Goal: Task Accomplishment & Management: Complete application form

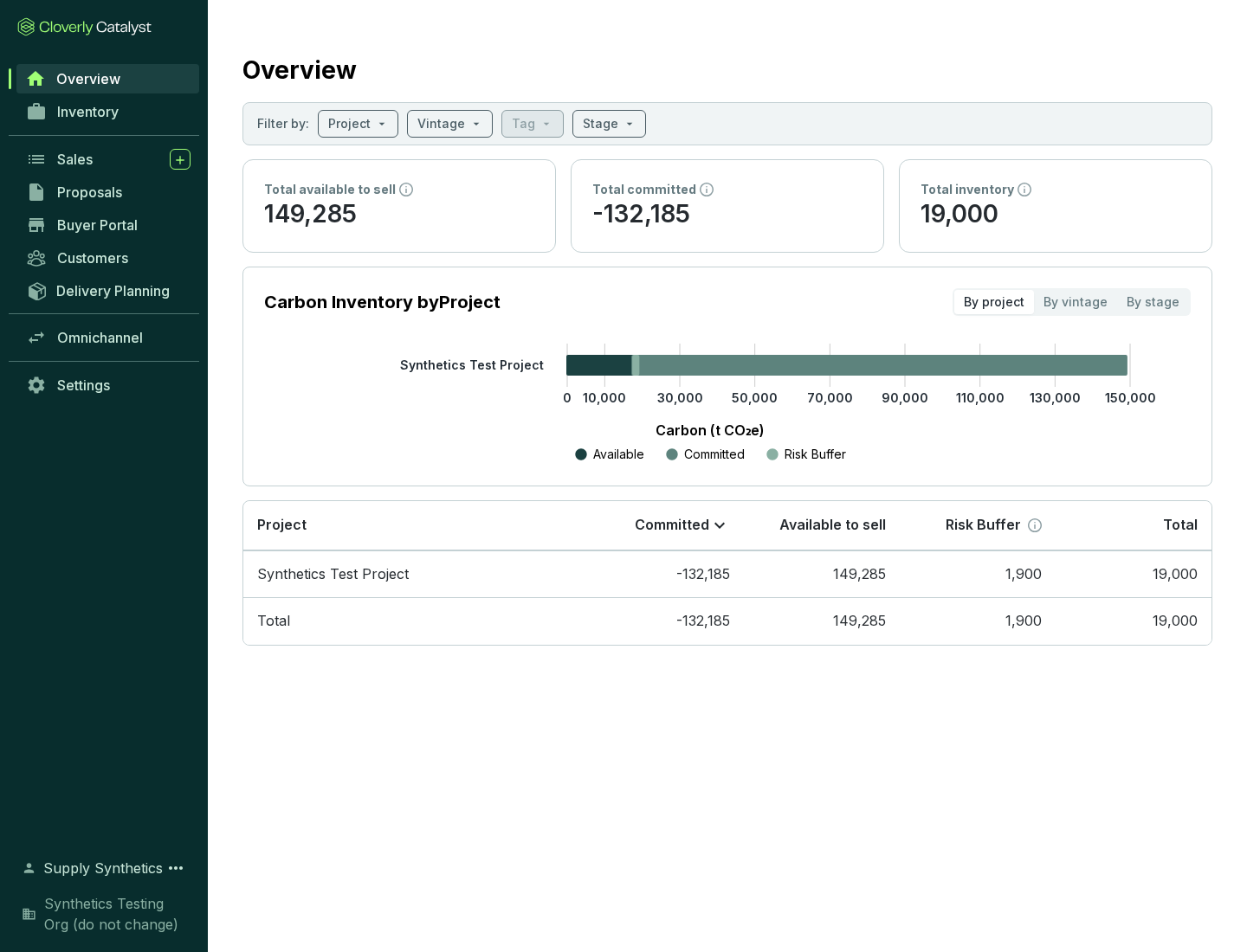
click at [108, 192] on span "Proposals" at bounding box center [90, 192] width 65 height 18
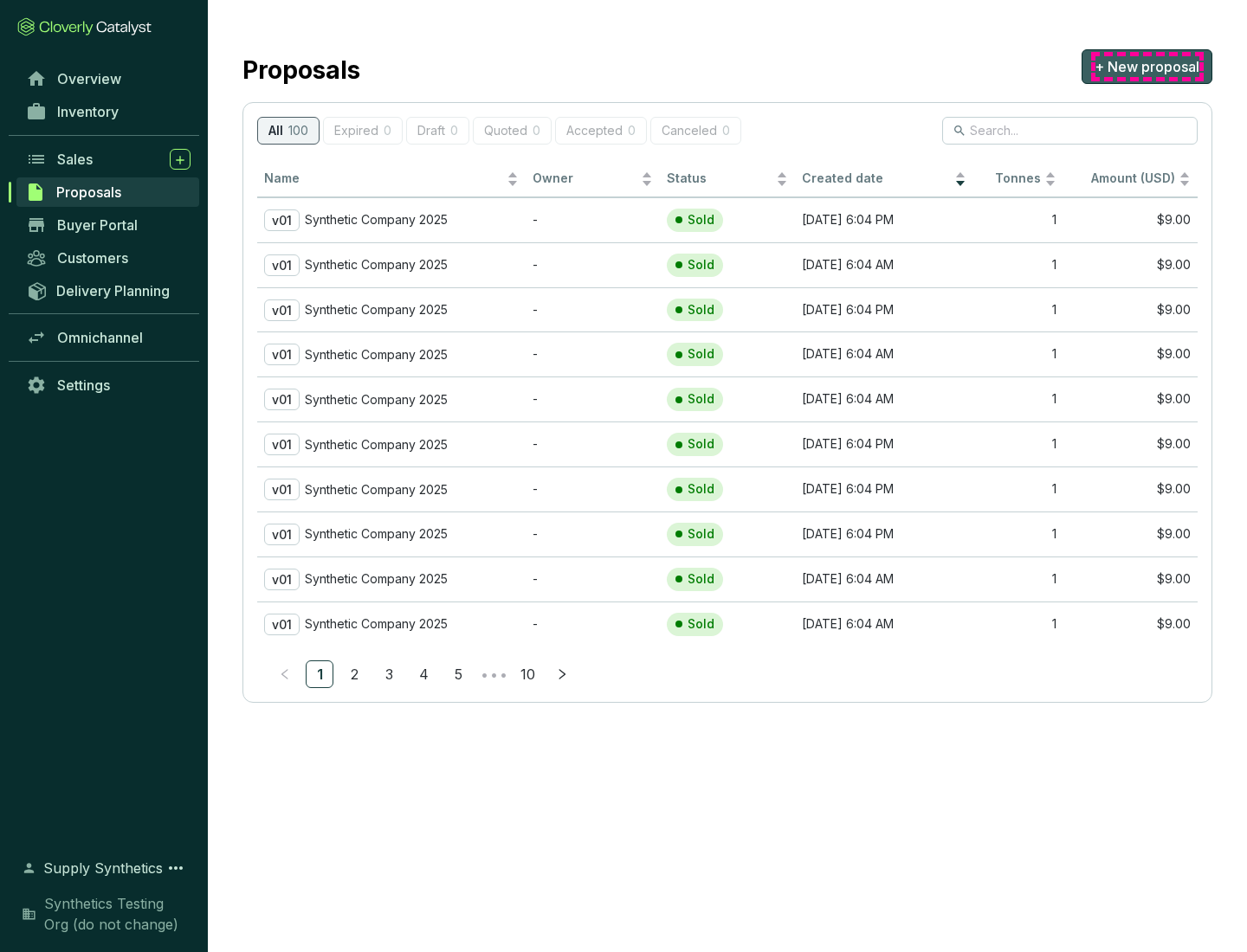
click at [1146, 66] on span "+ New proposal" at bounding box center [1146, 66] width 104 height 21
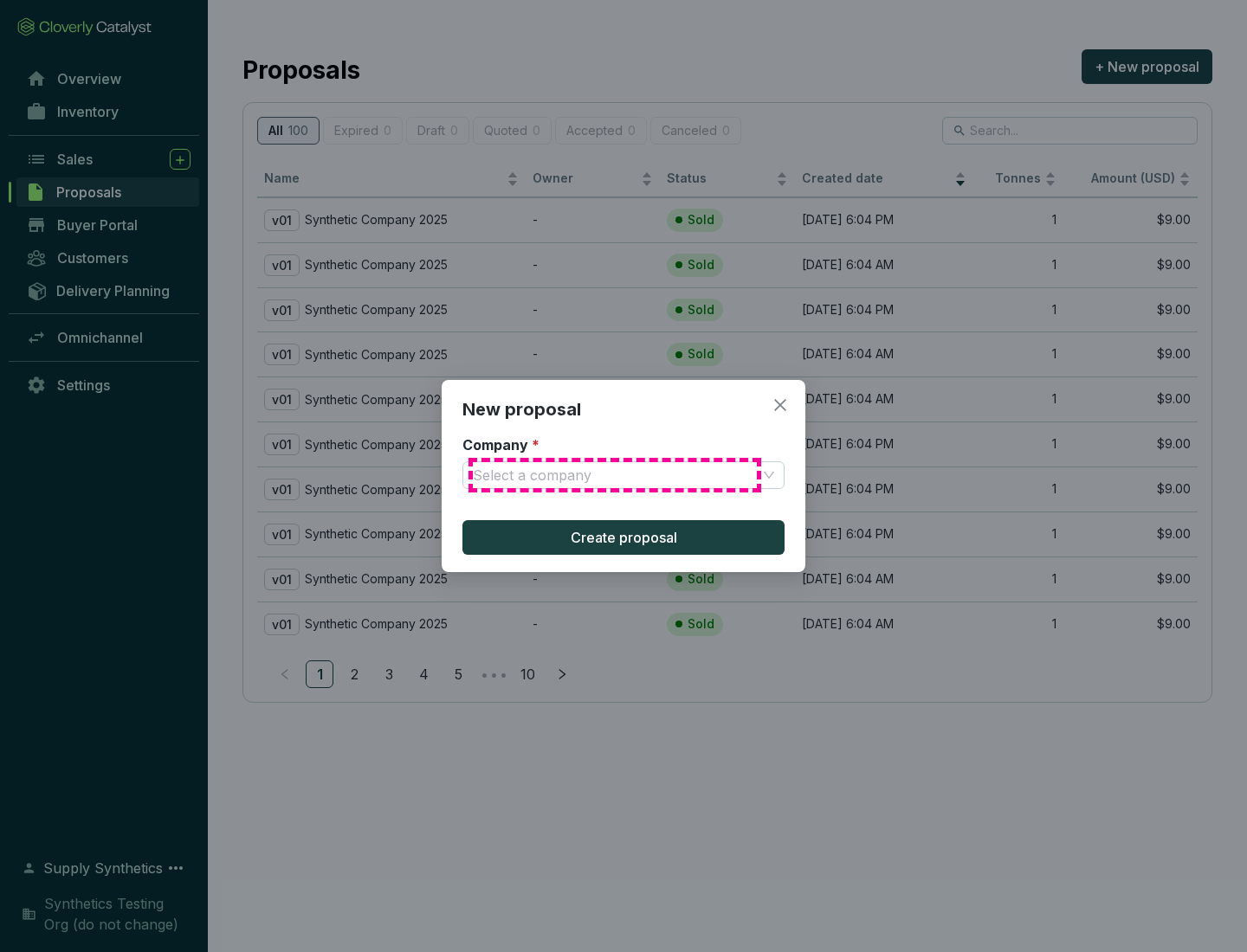
click at [615, 476] on input "Company *" at bounding box center [615, 476] width 284 height 26
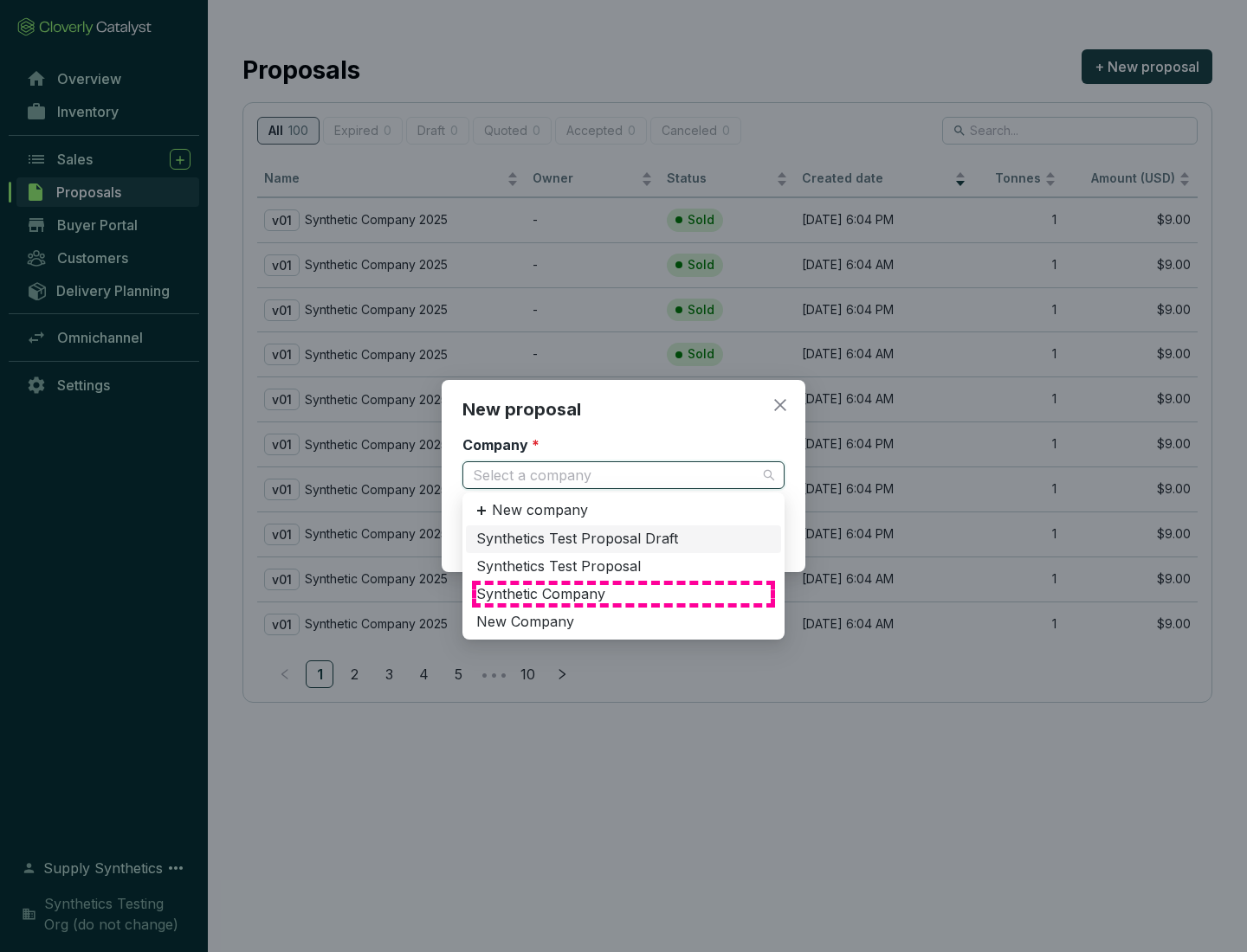
click at [623, 594] on div "Synthetic Company" at bounding box center [624, 594] width 295 height 19
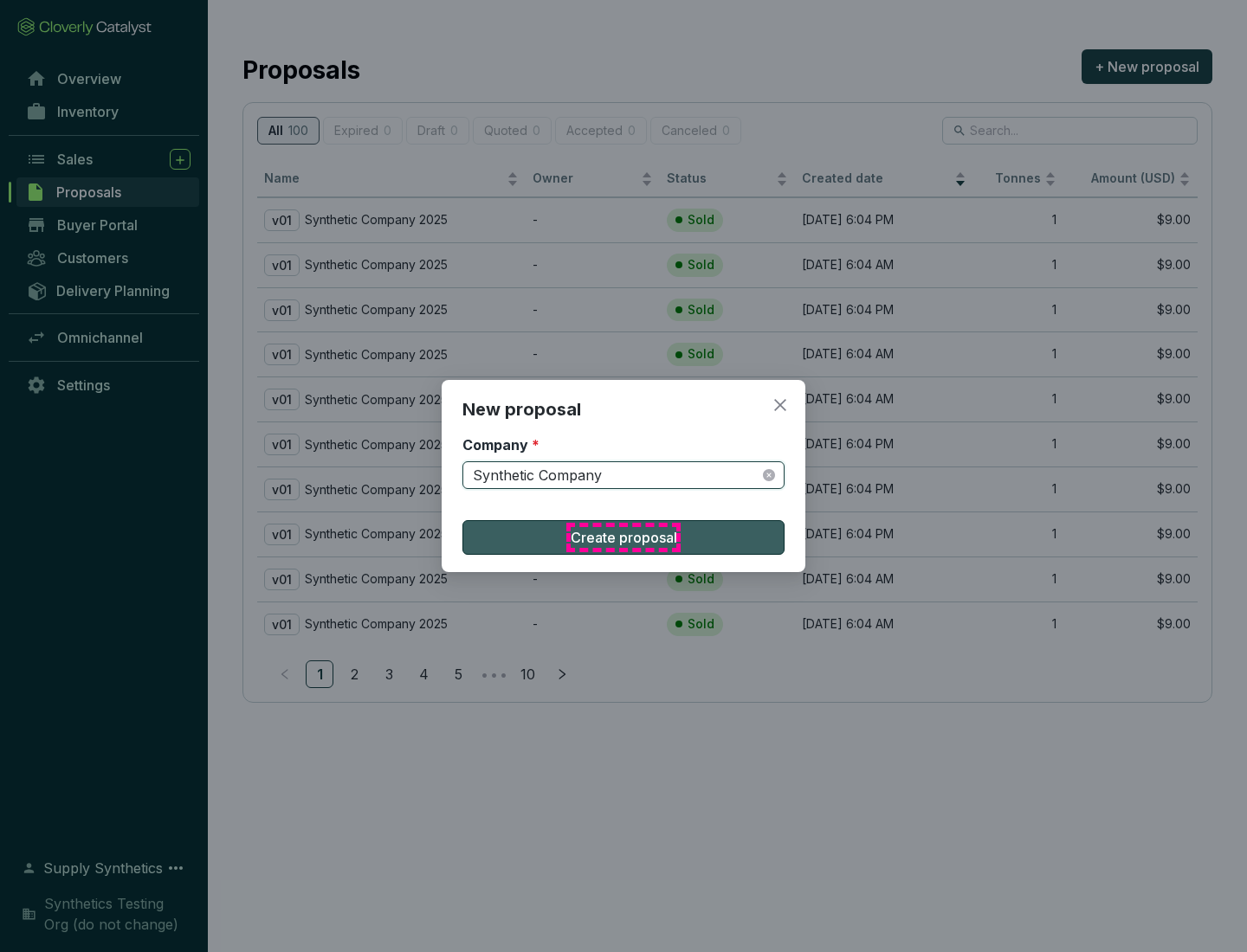
click at [623, 537] on span "Create proposal" at bounding box center [624, 537] width 106 height 21
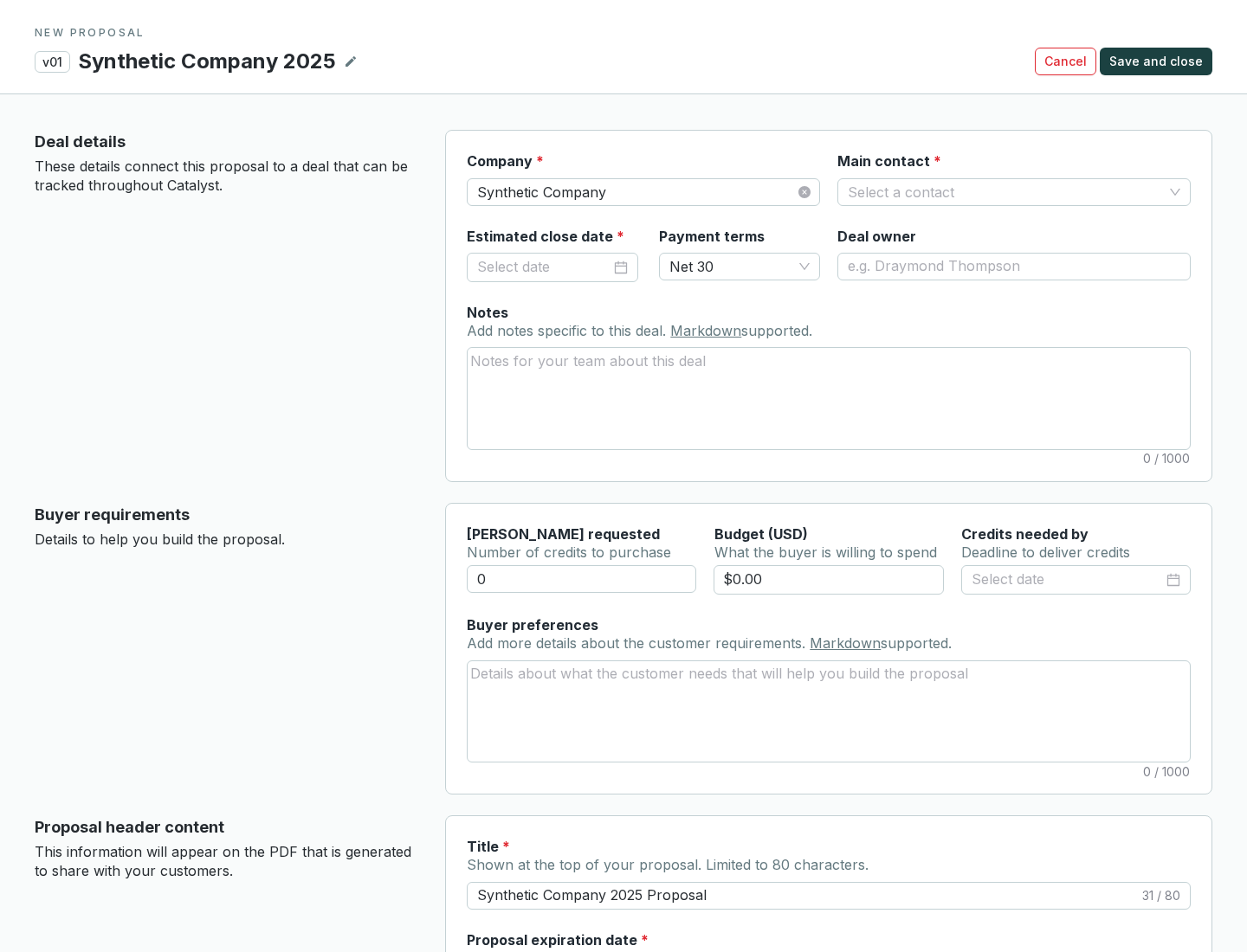
click at [1005, 191] on input "Main contact *" at bounding box center [1005, 192] width 315 height 26
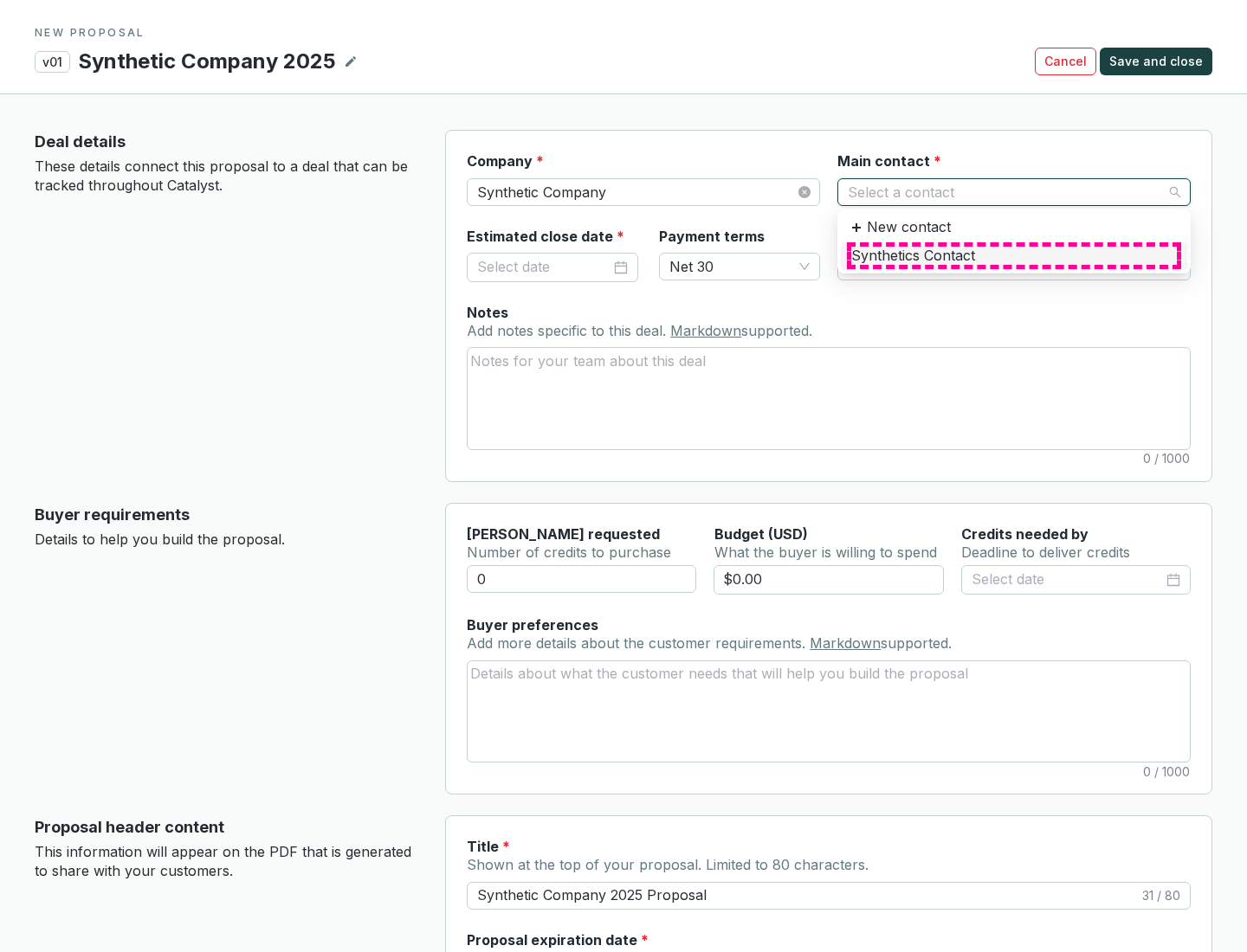
click at [1013, 255] on div "Synthetics Contact" at bounding box center [1013, 256] width 326 height 19
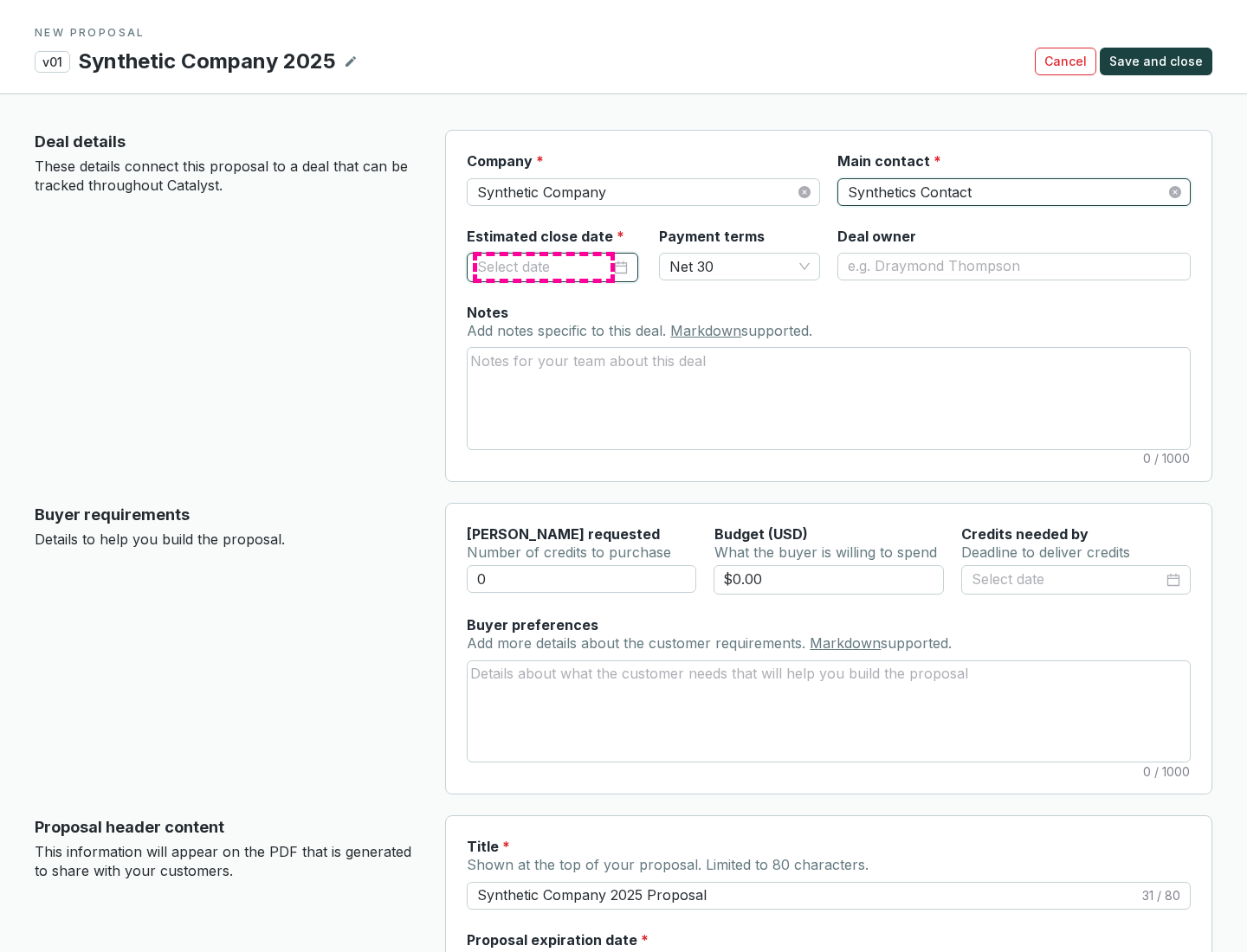
click at [544, 267] on input "Estimated close date *" at bounding box center [543, 268] width 133 height 22
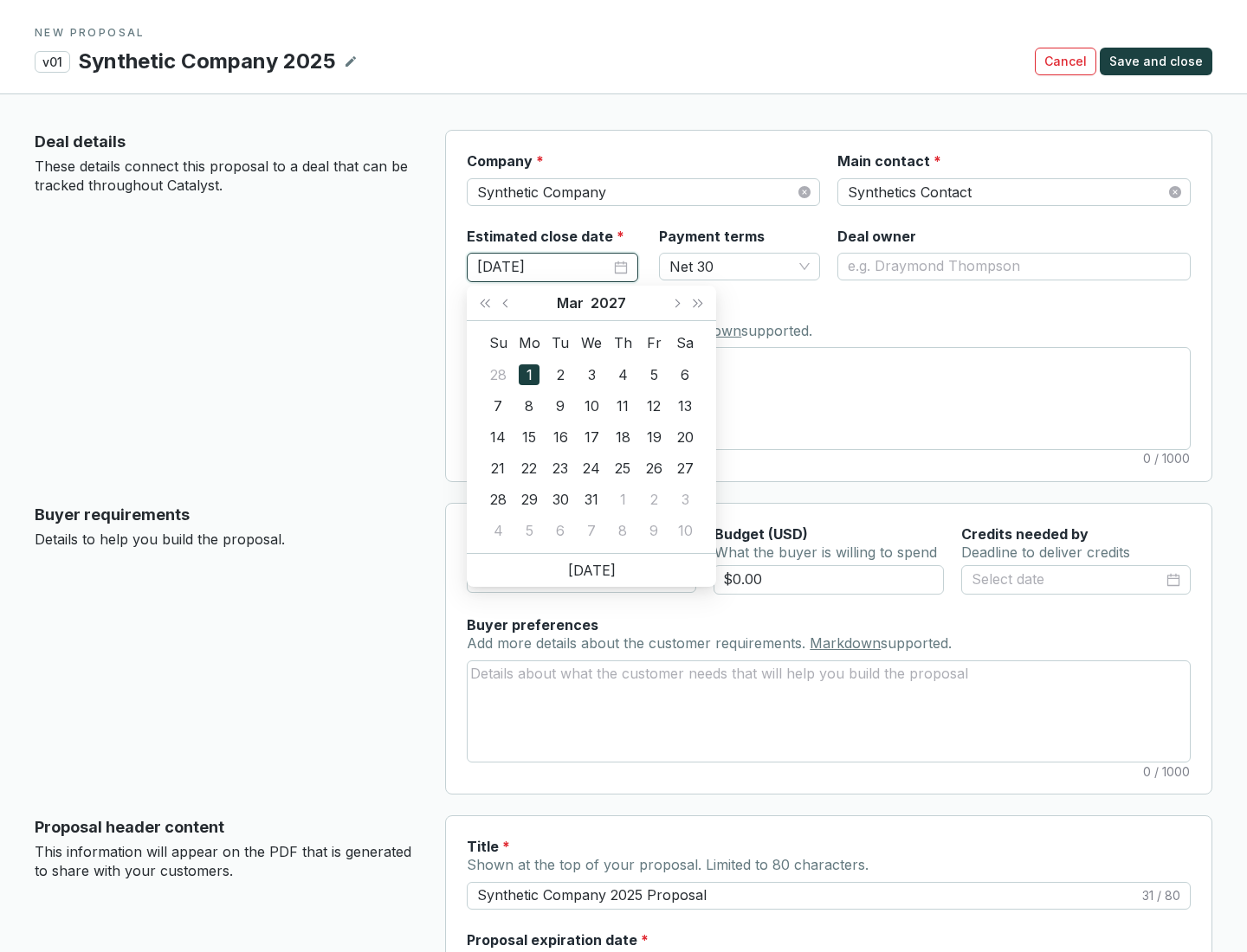
type input "[DATE]"
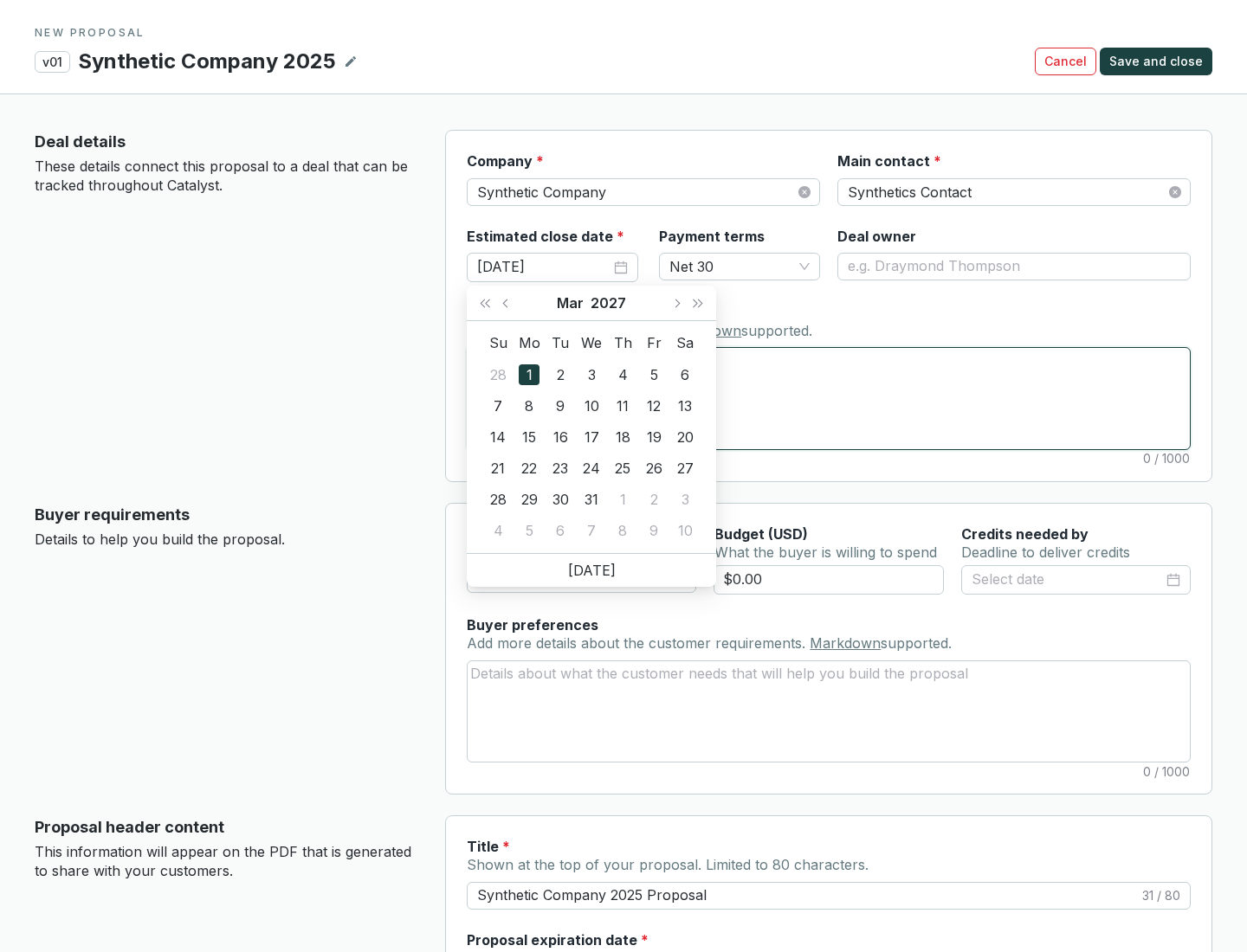
click at [828, 398] on textarea "Notes Add notes specific to this deal. Markdown supported." at bounding box center [828, 398] width 722 height 101
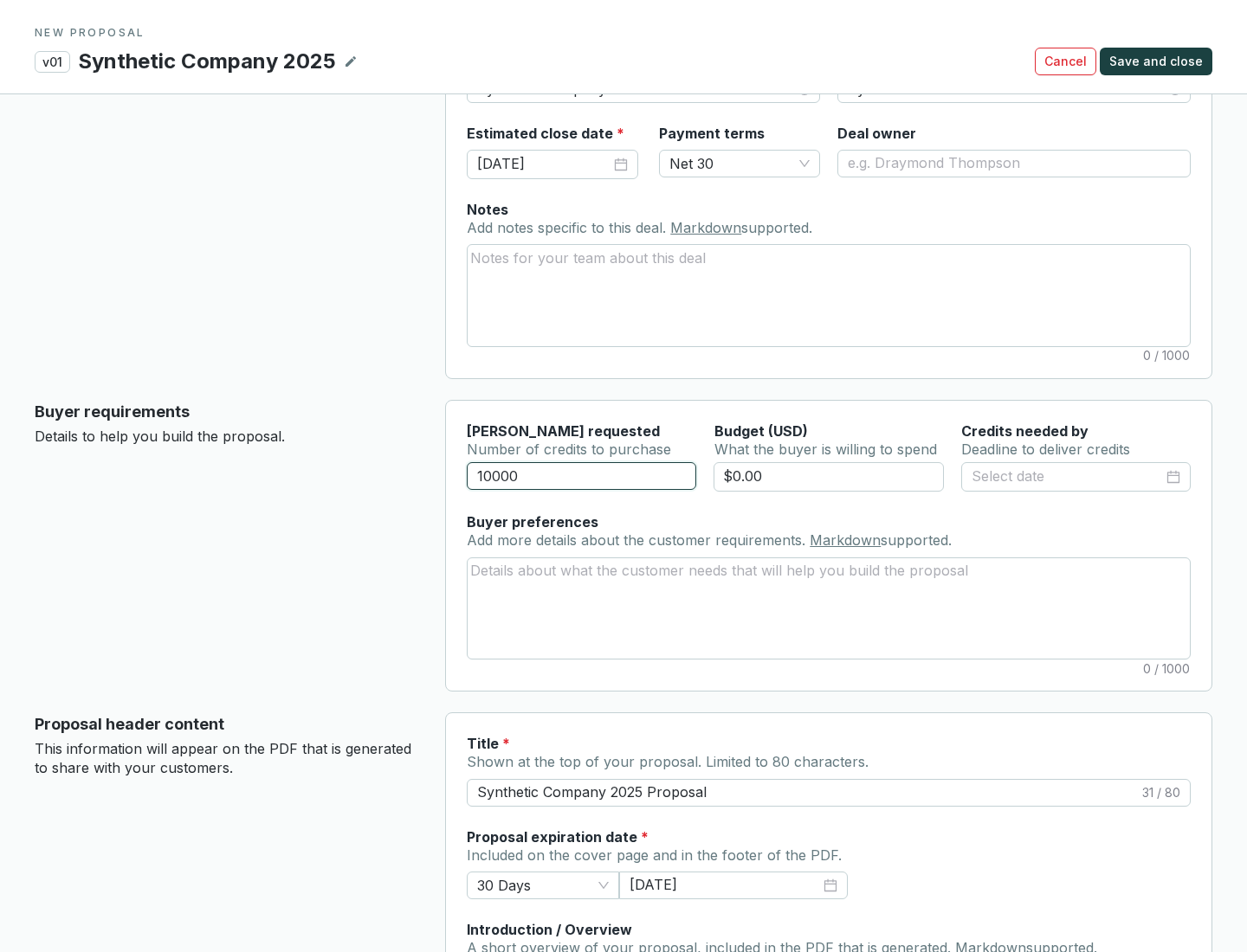
scroll to position [103, 0]
type input "10000"
type input "$0.00"
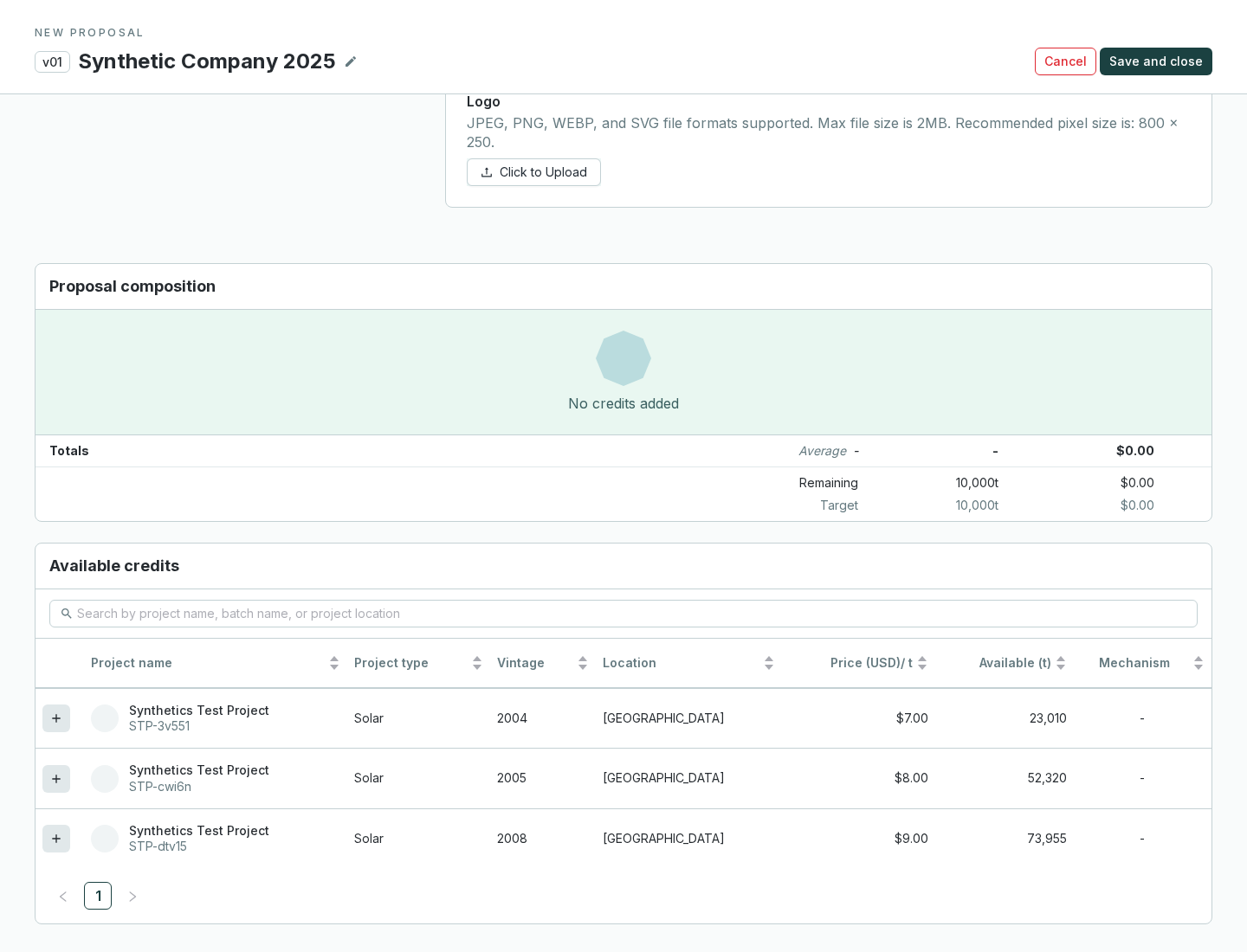
click at [56, 838] on icon at bounding box center [56, 838] width 7 height 7
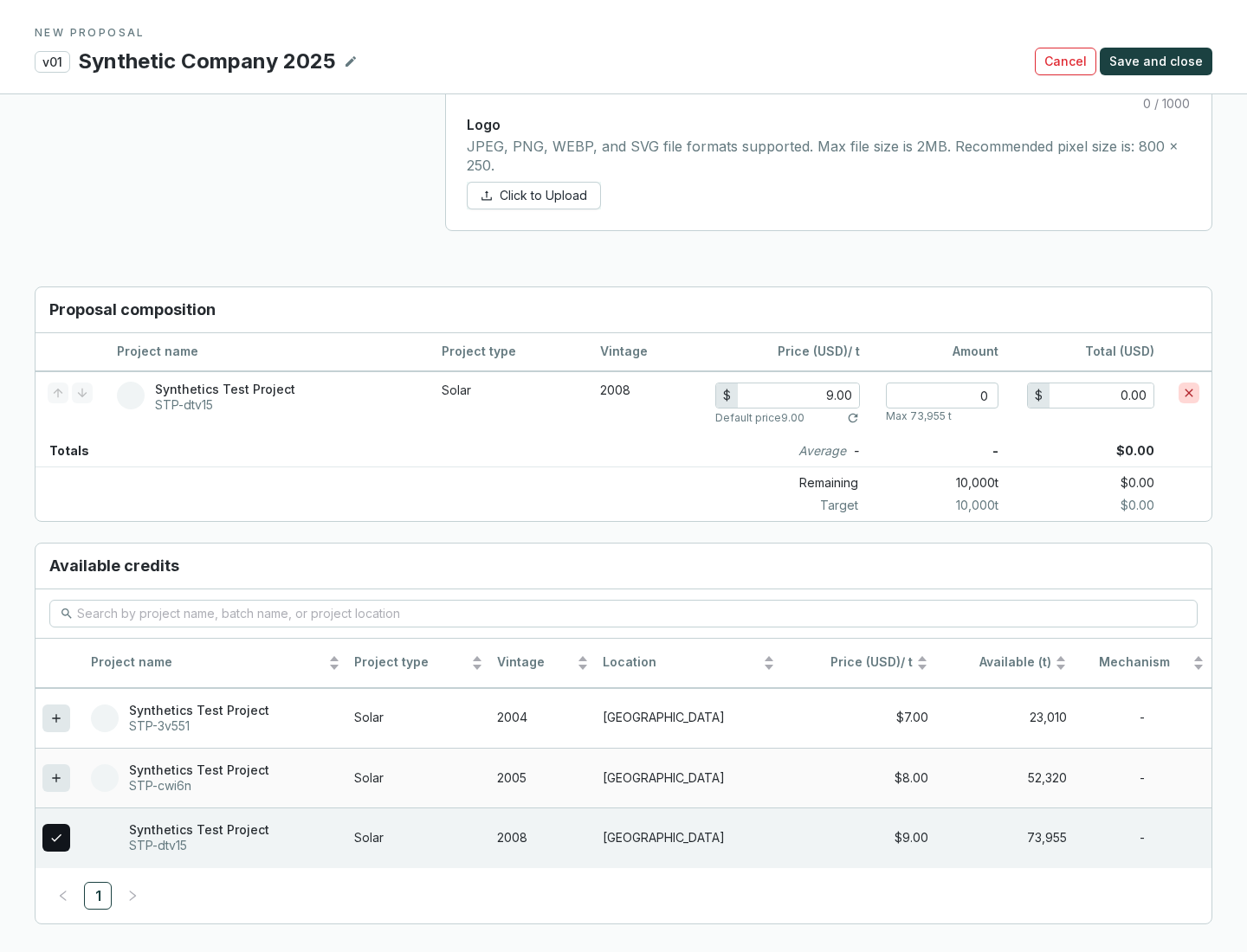
scroll to position [995, 0]
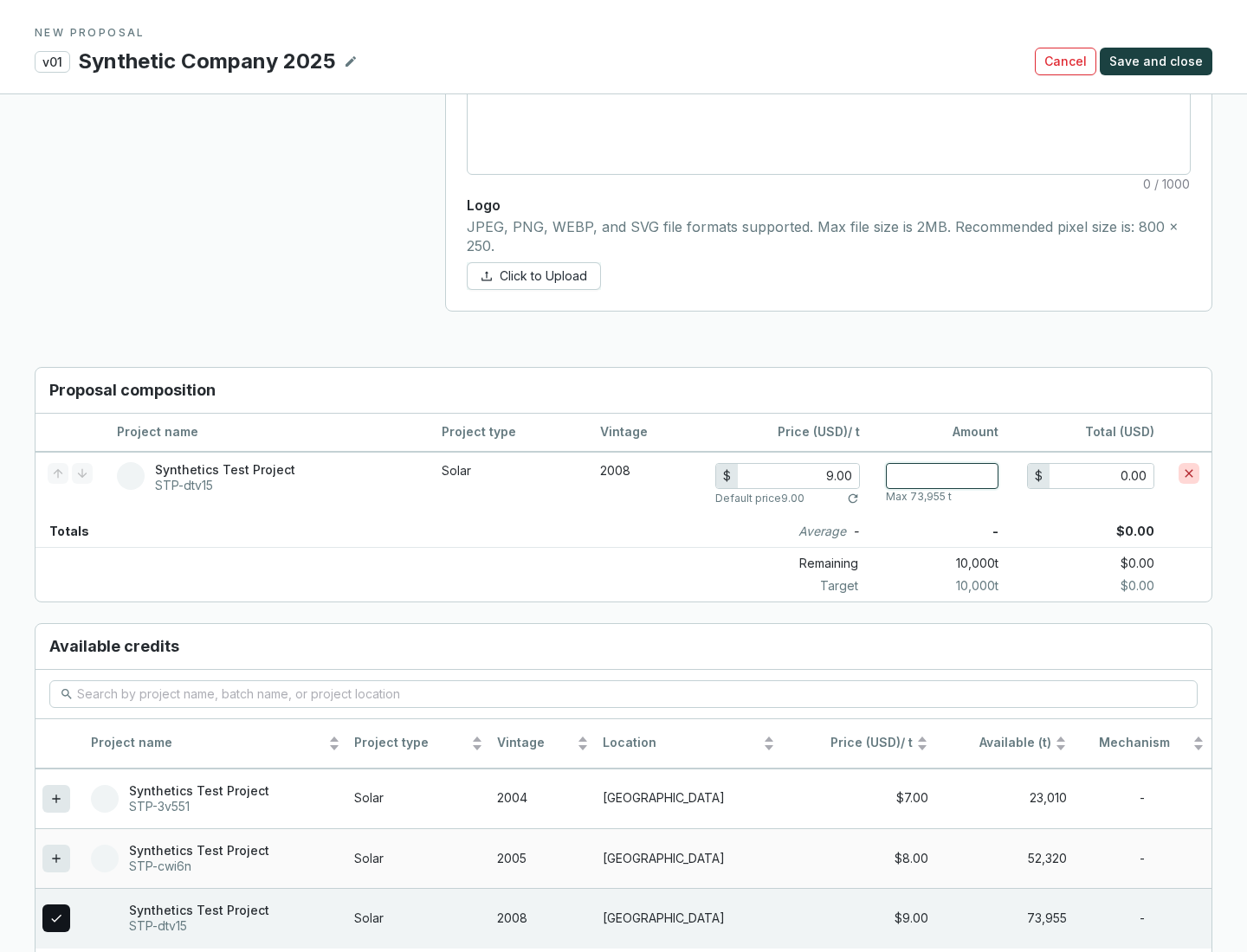
type input "1"
type input "9.00"
type input "1"
click at [1158, 62] on span "Save and close" at bounding box center [1156, 62] width 93 height 18
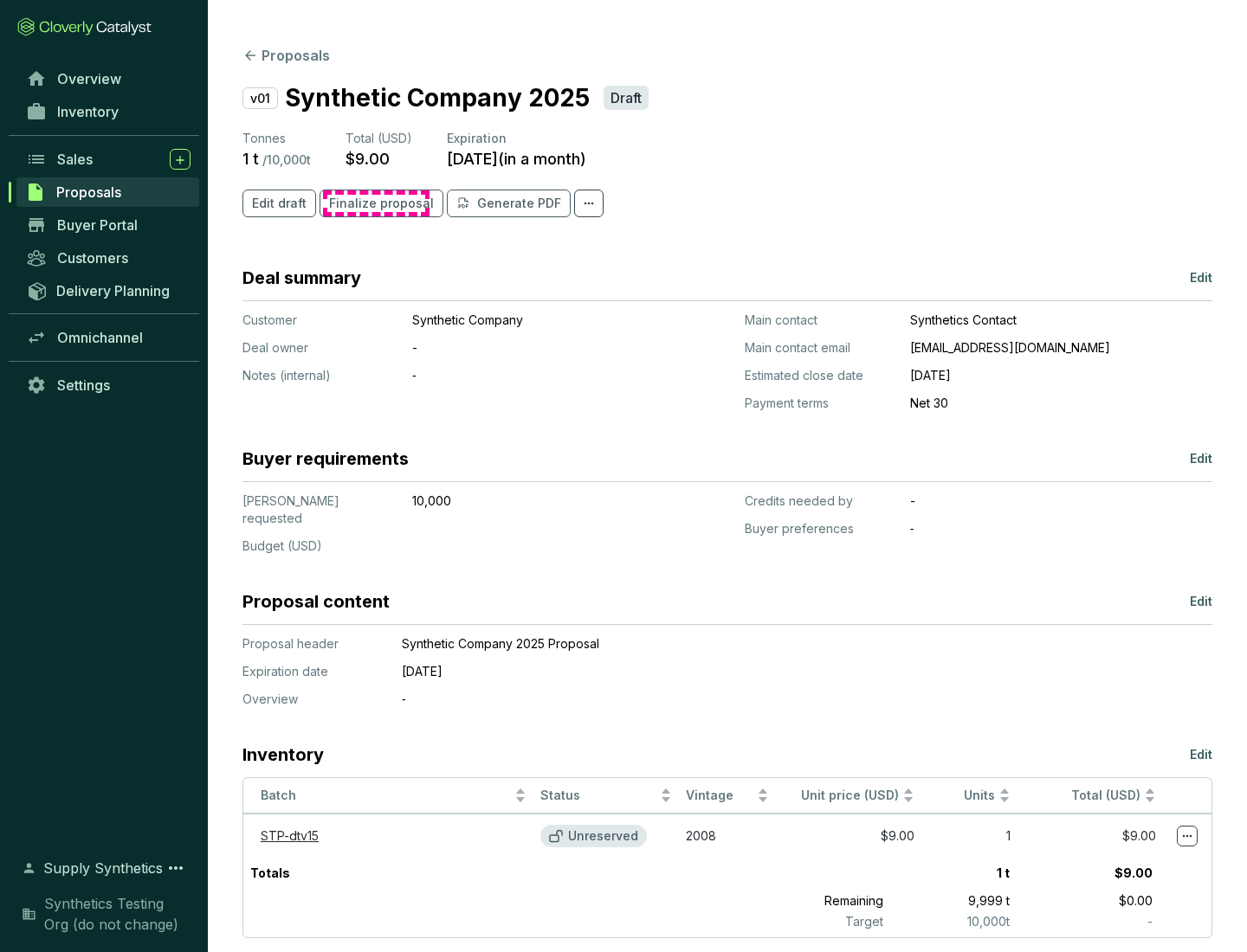
click at [376, 203] on span "Finalize proposal" at bounding box center [381, 203] width 104 height 18
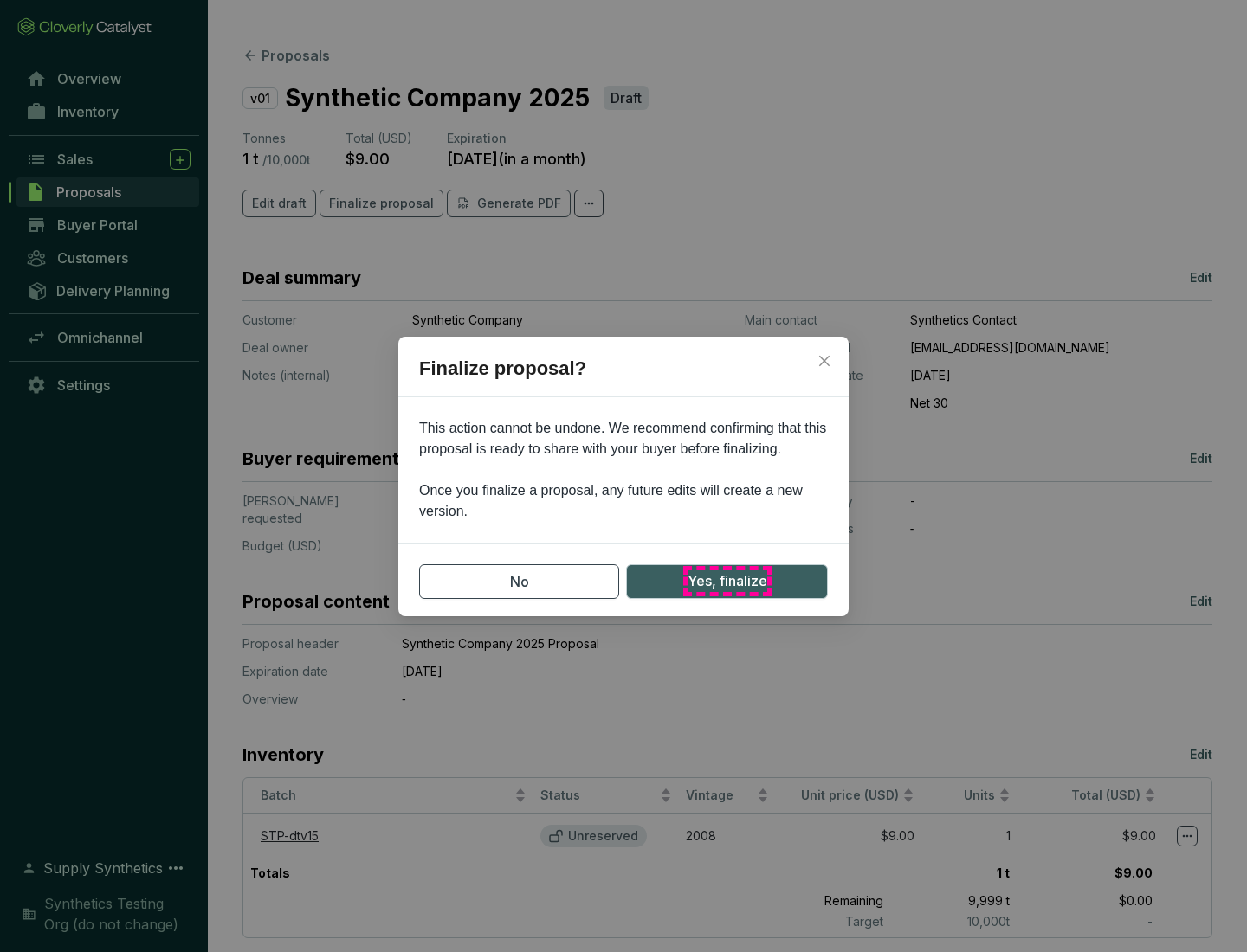
click at [727, 581] on span "Yes, finalize" at bounding box center [727, 581] width 79 height 21
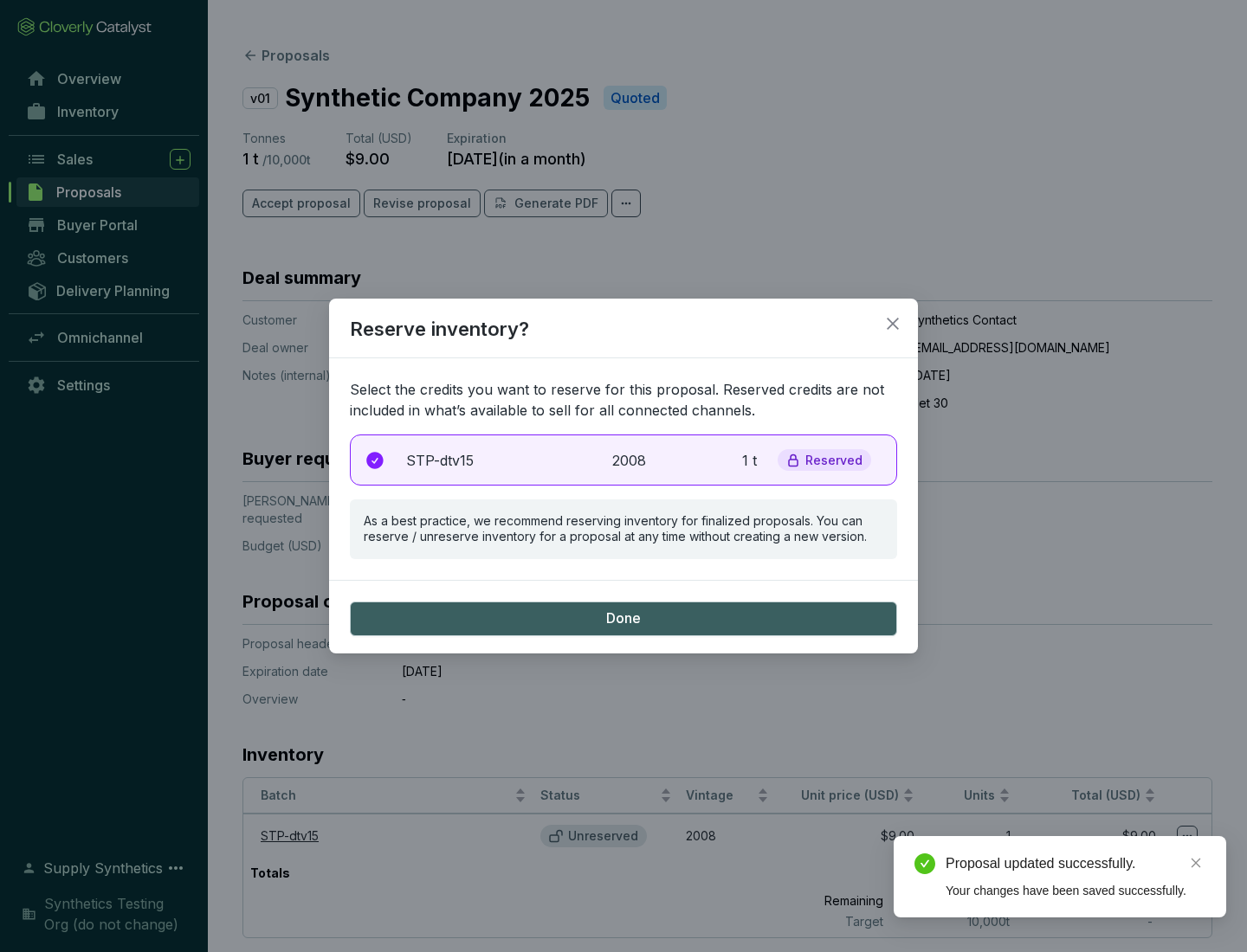
click at [623, 460] on p "2008" at bounding box center [630, 461] width 38 height 21
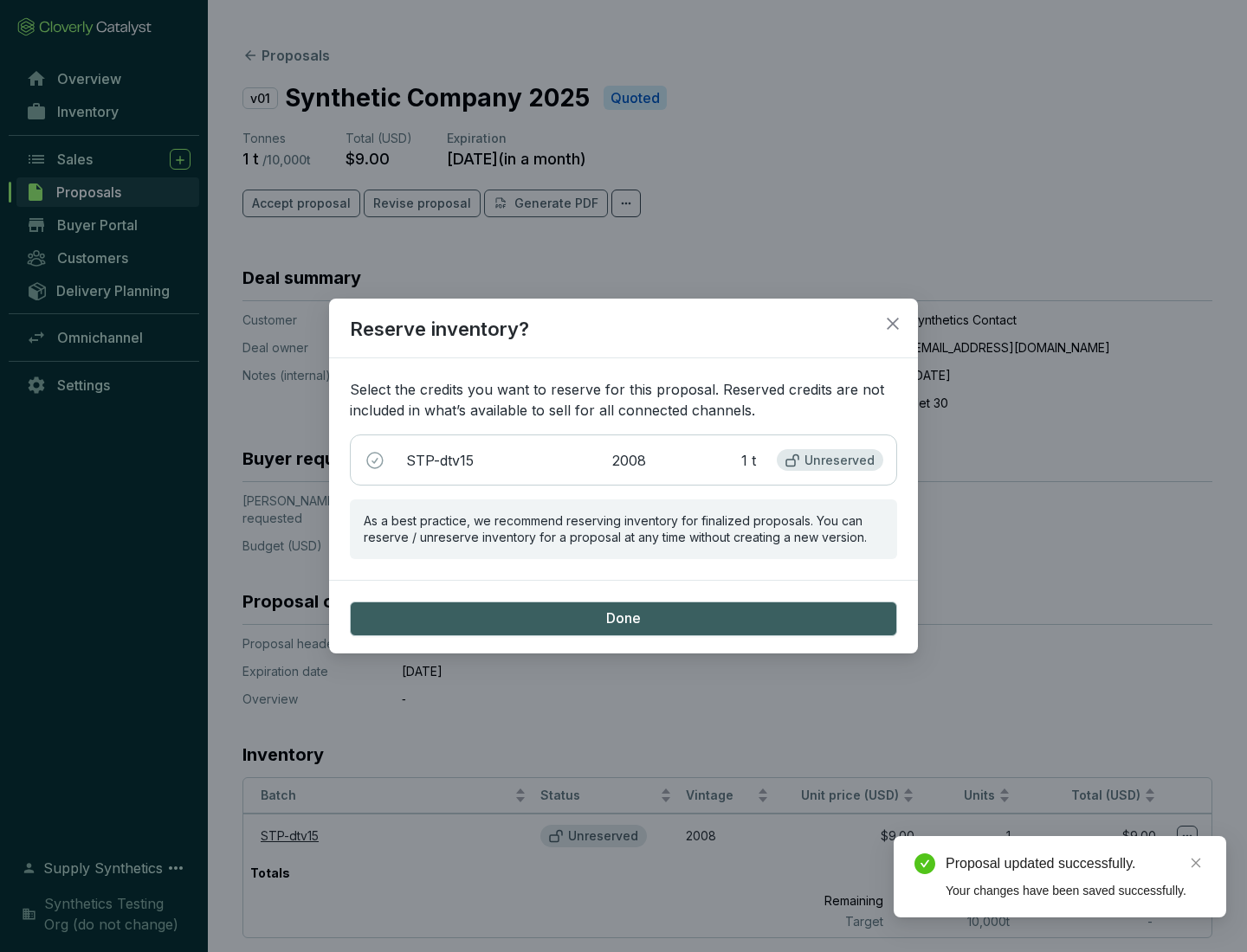
click at [623, 618] on span "Done" at bounding box center [623, 618] width 35 height 19
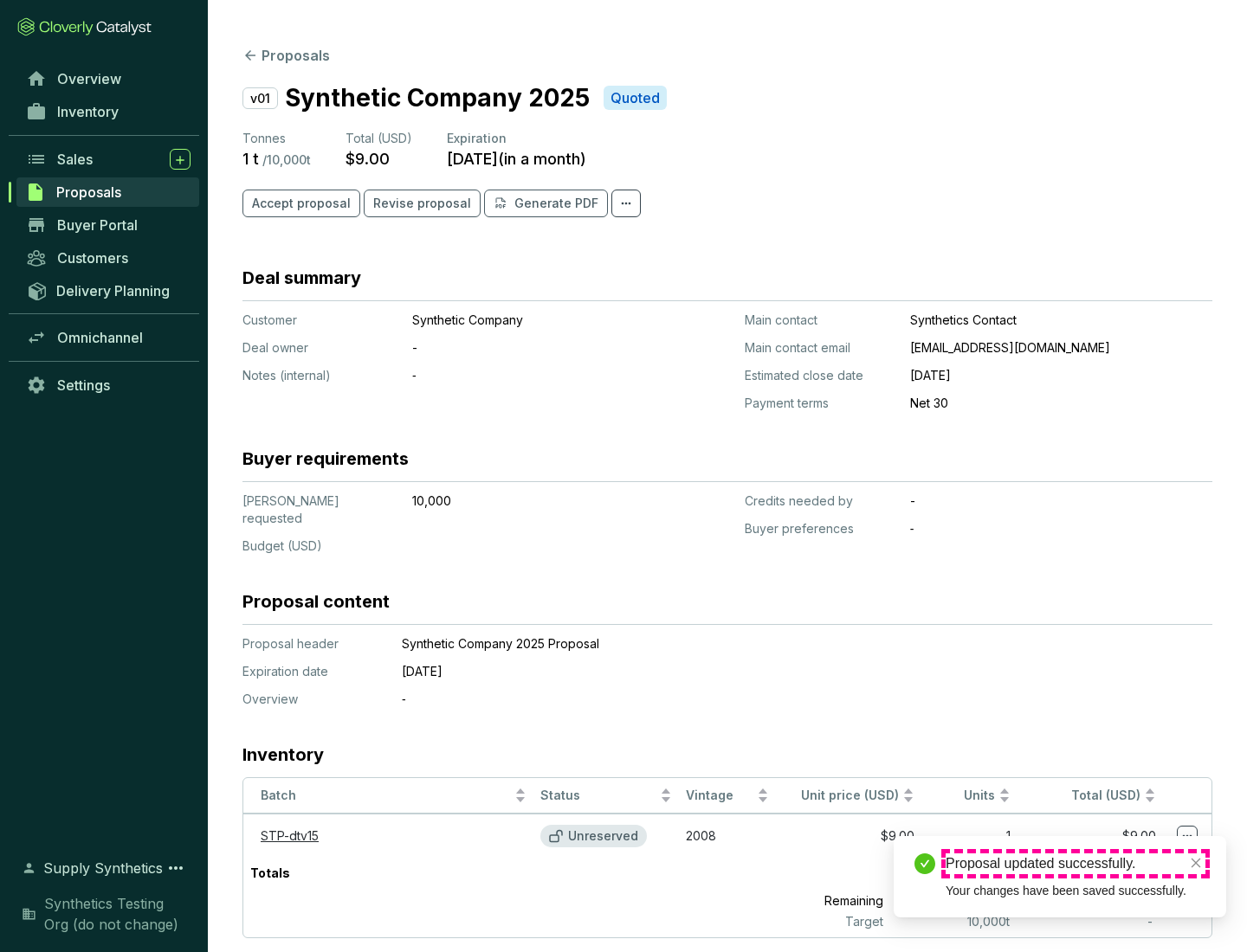
click at [1075, 863] on div "Proposal updated successfully." at bounding box center [1075, 863] width 259 height 21
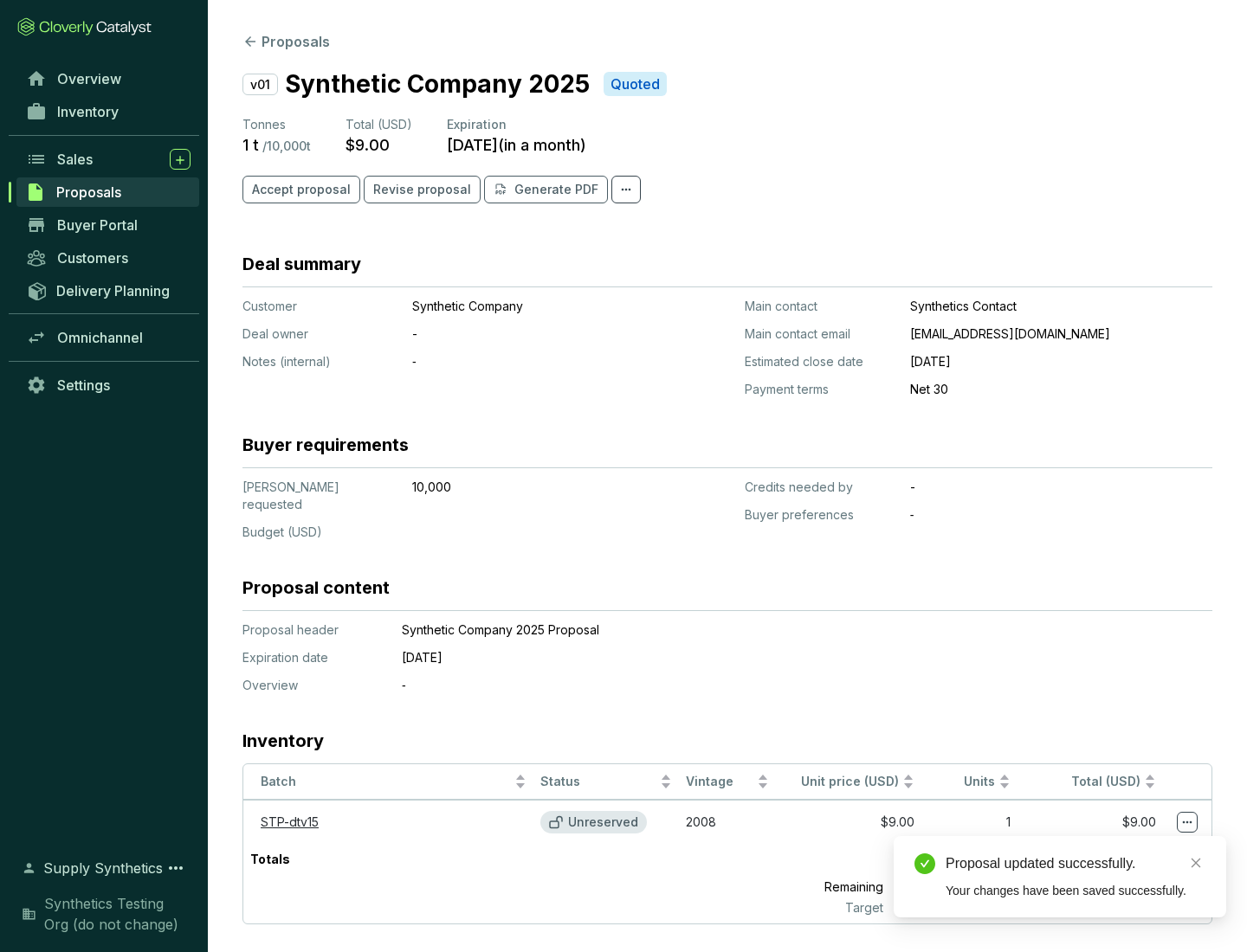
click at [1187, 821] on icon at bounding box center [1187, 822] width 9 height 3
click at [1134, 844] on div "Proposal updated successfully. Your changes have been saved successfully." at bounding box center [1060, 876] width 332 height 81
click at [1075, 863] on div "Proposal updated successfully." at bounding box center [1075, 863] width 259 height 21
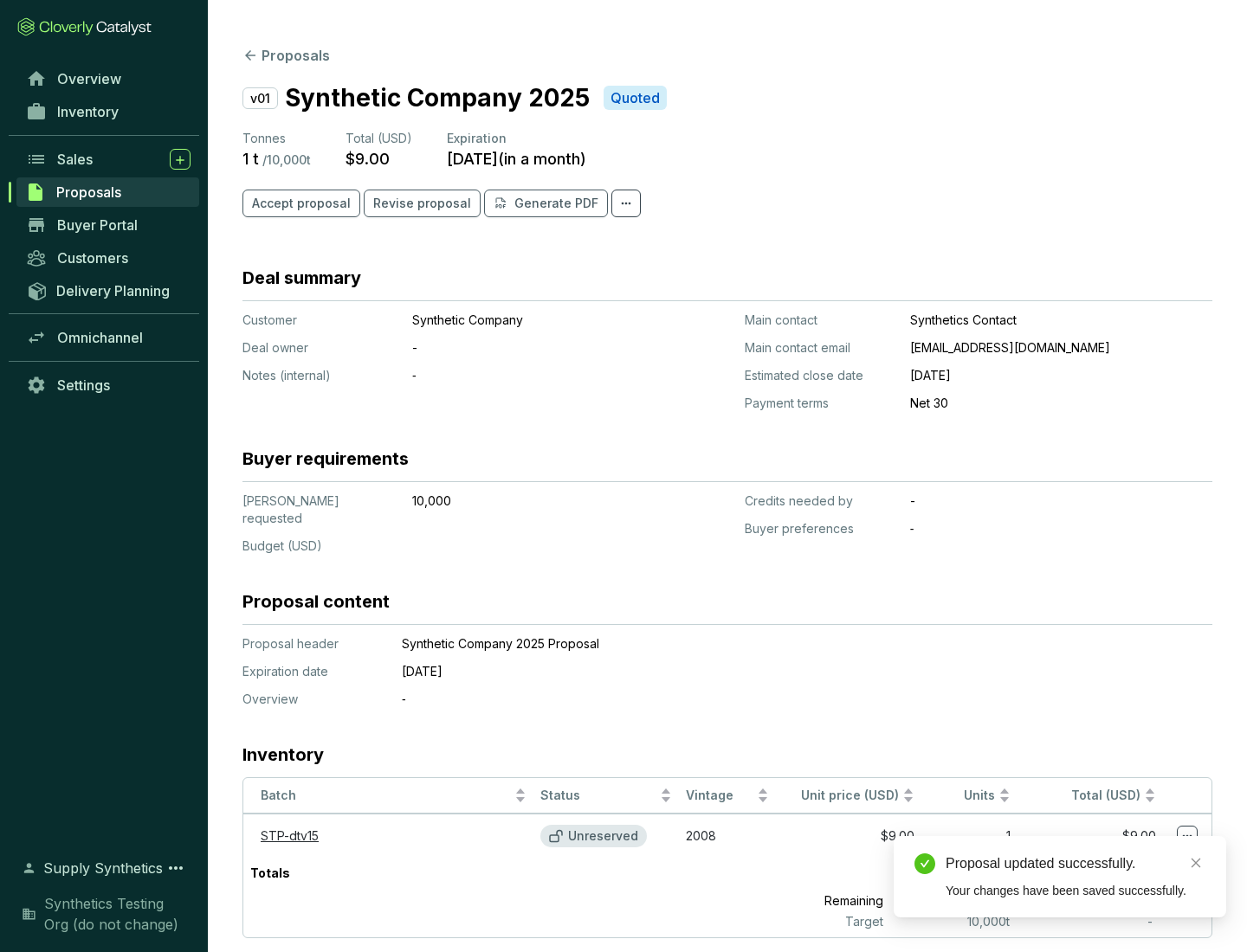
click at [298, 203] on span "Accept proposal" at bounding box center [301, 203] width 99 height 18
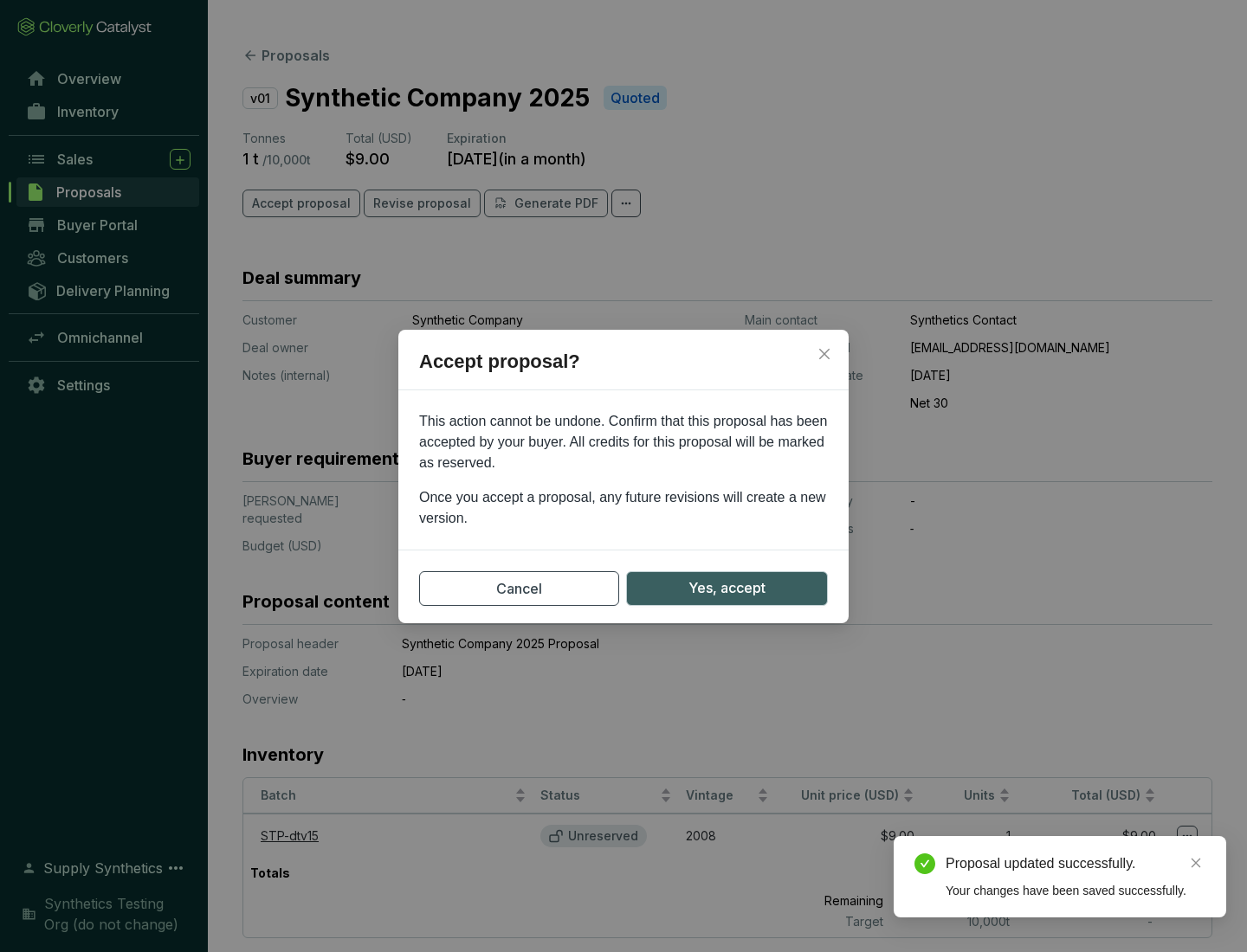
click at [727, 587] on span "Yes, accept" at bounding box center [727, 587] width 77 height 21
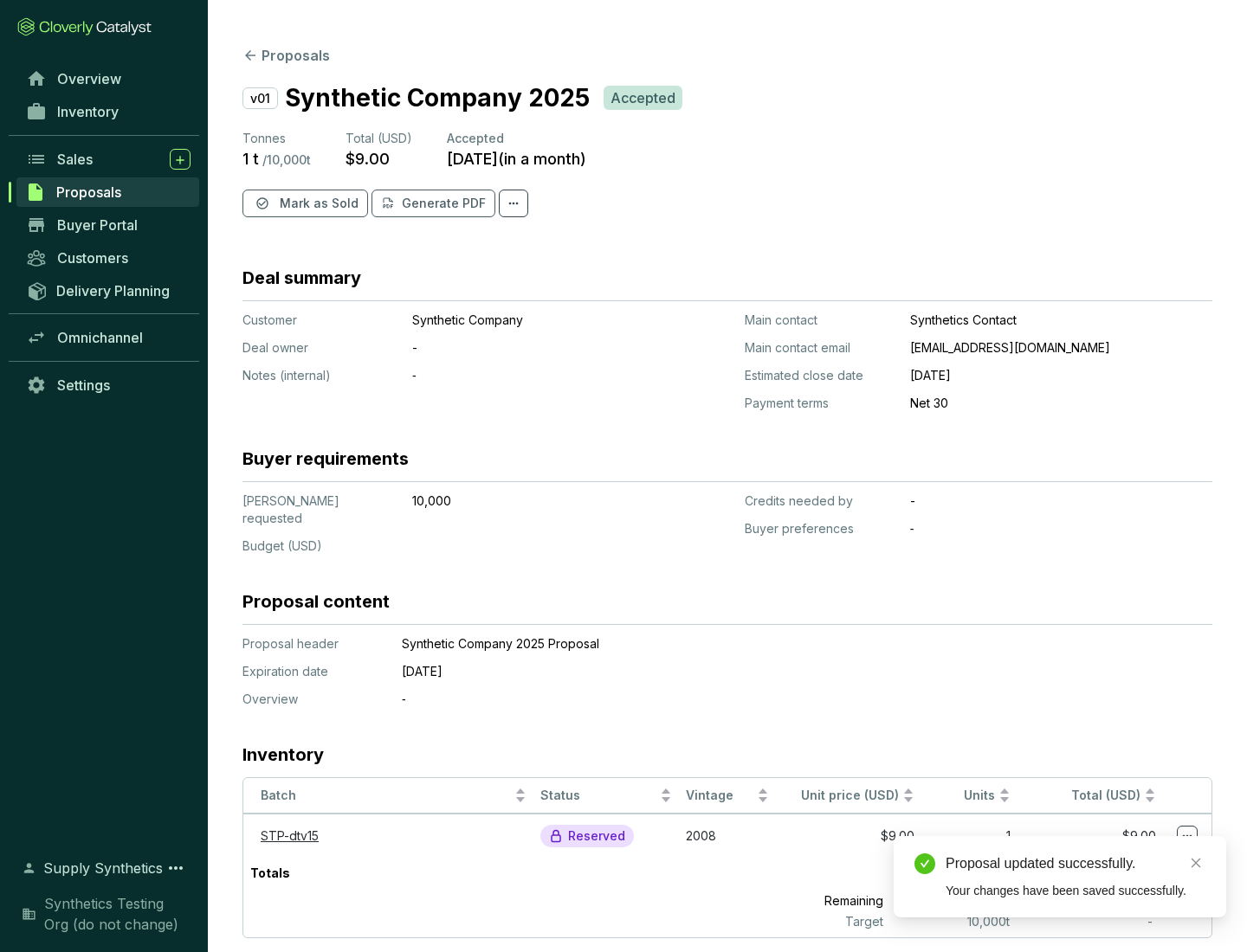
click at [317, 203] on span "Mark as Sold" at bounding box center [319, 203] width 78 height 18
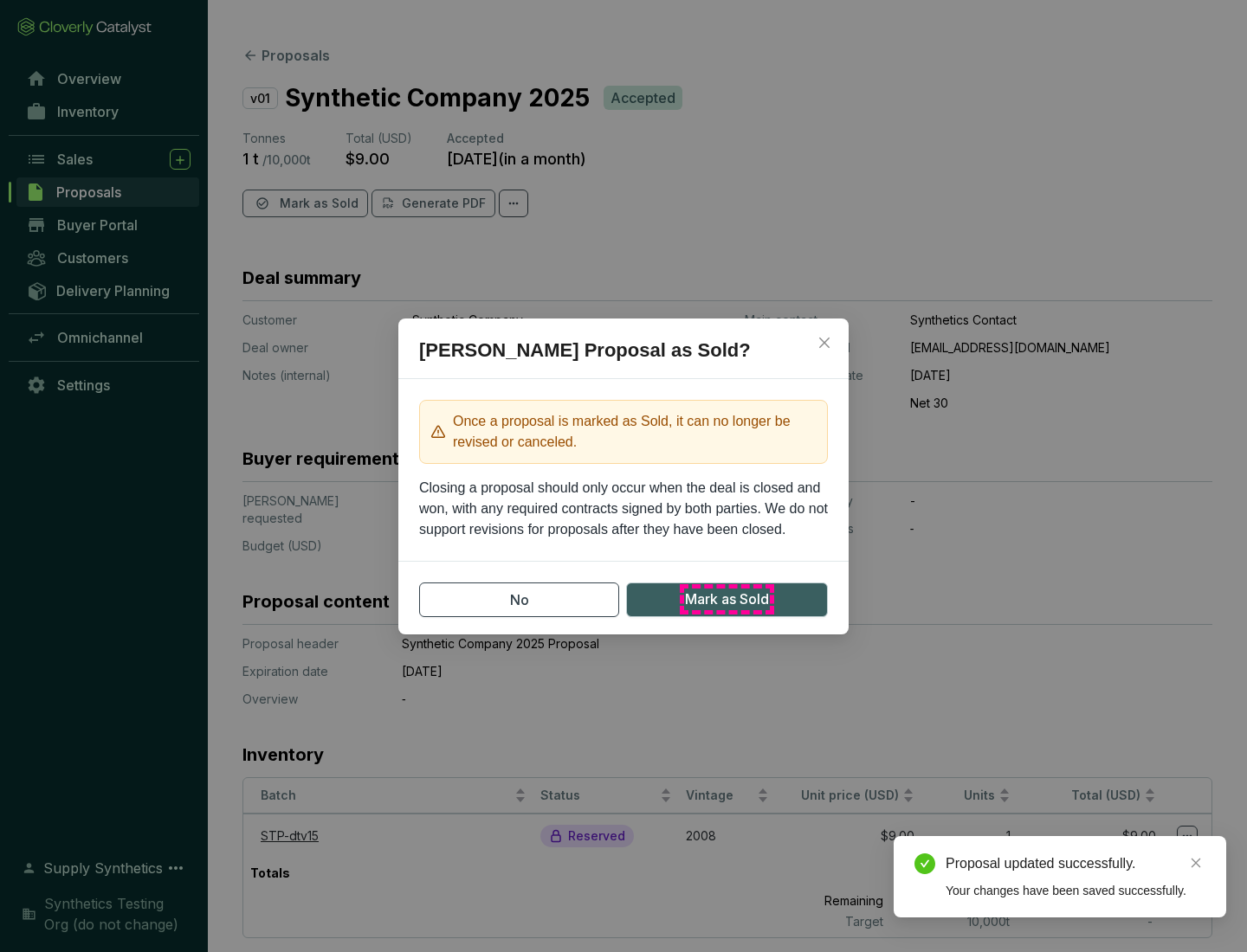
click at [727, 599] on span "Mark as Sold" at bounding box center [727, 599] width 84 height 21
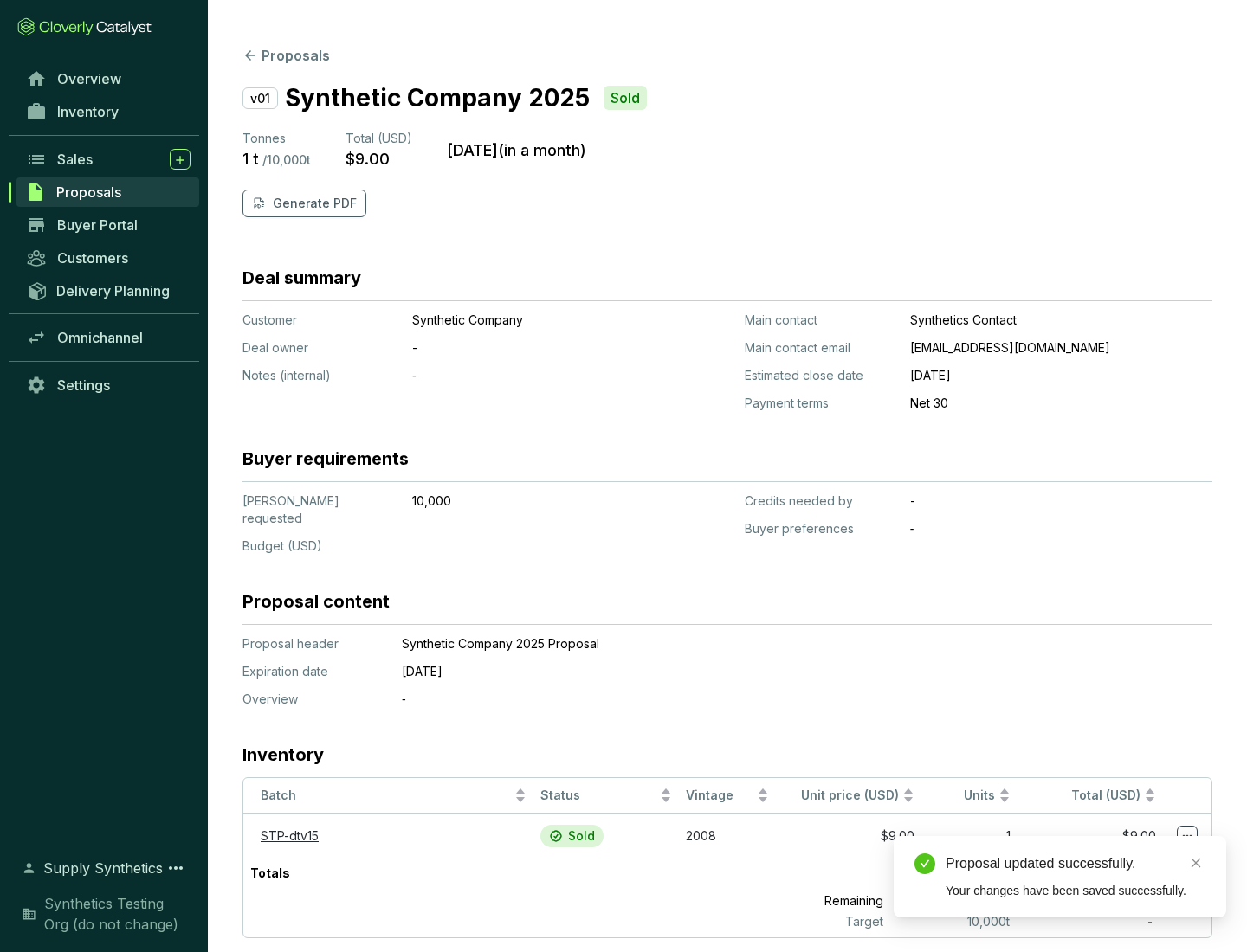
click at [312, 203] on p "Generate PDF" at bounding box center [314, 203] width 84 height 18
click at [1075, 845] on div "Download Complete" at bounding box center [1075, 845] width 259 height 21
